Goal: Transaction & Acquisition: Purchase product/service

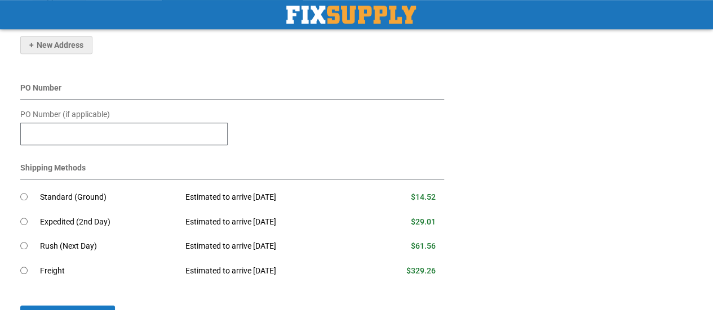
scroll to position [382, 0]
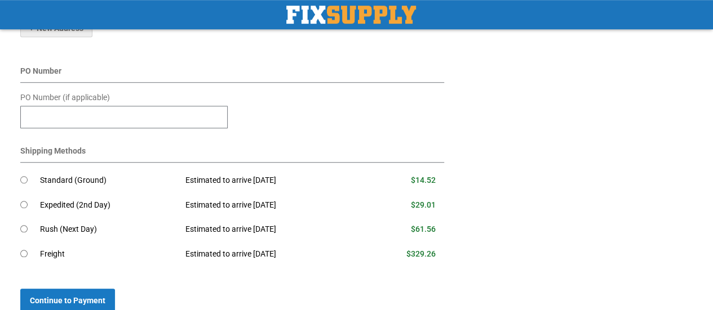
click at [79, 180] on td "Standard (Ground)" at bounding box center [108, 180] width 137 height 25
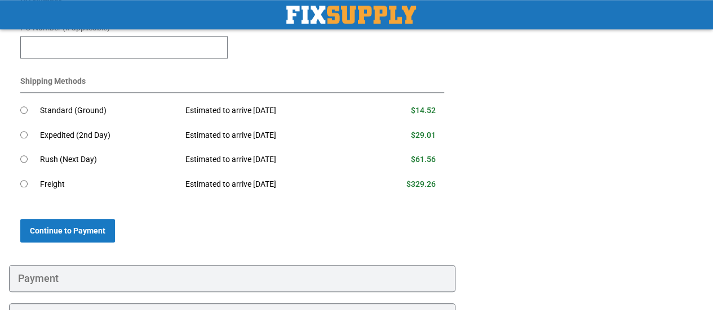
scroll to position [525, 0]
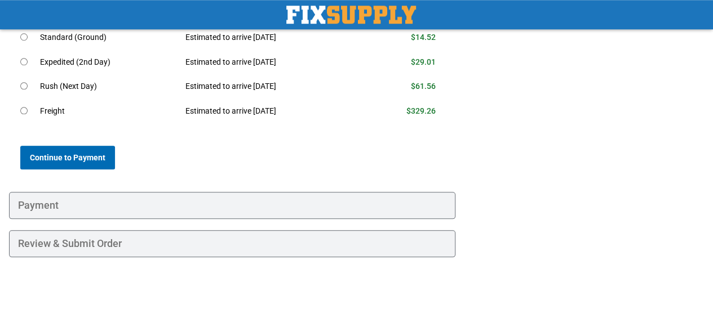
click at [69, 153] on span "Continue to Payment" at bounding box center [67, 157] width 75 height 9
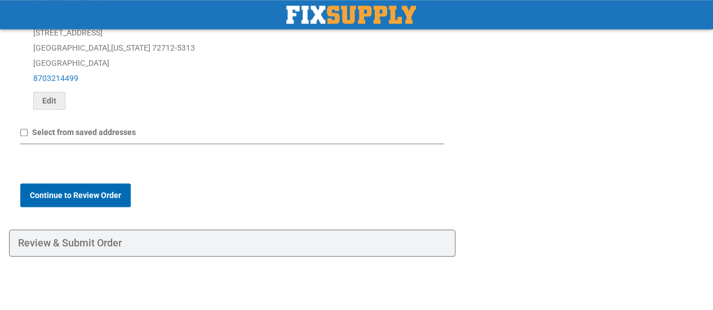
click at [110, 188] on button "Continue to Review Order" at bounding box center [75, 196] width 110 height 24
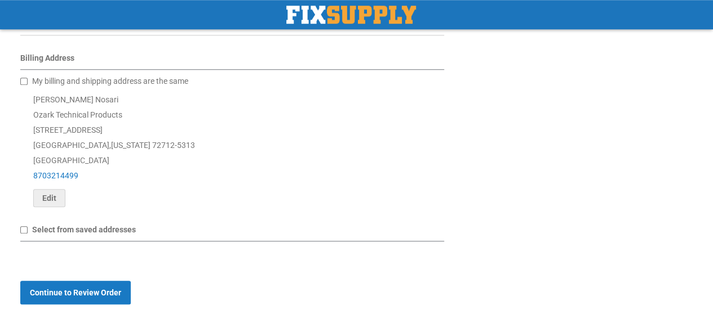
scroll to position [506, 0]
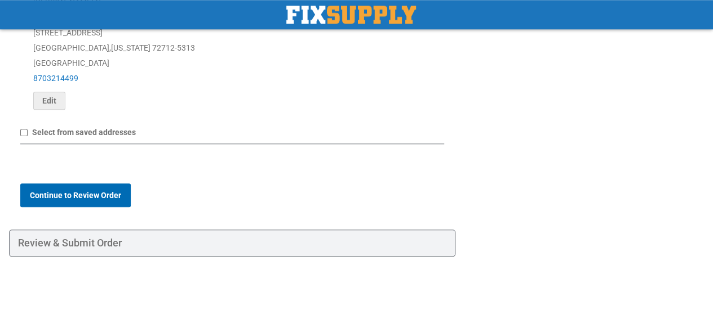
click at [97, 191] on span "Continue to Review Order" at bounding box center [75, 195] width 91 height 9
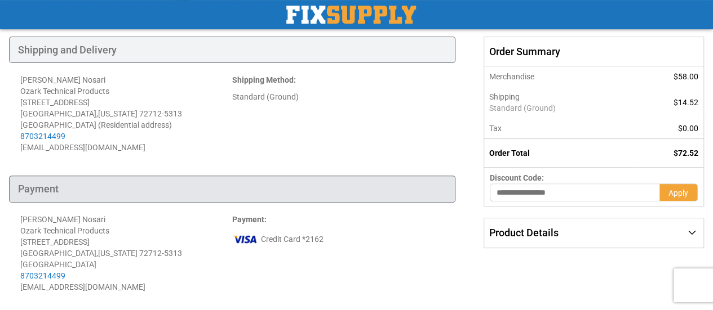
scroll to position [225, 0]
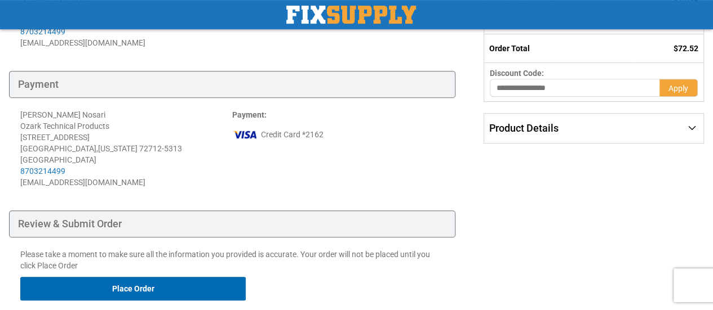
click at [155, 287] on button "Place Order" at bounding box center [132, 289] width 225 height 24
